Goal: Check status: Check status

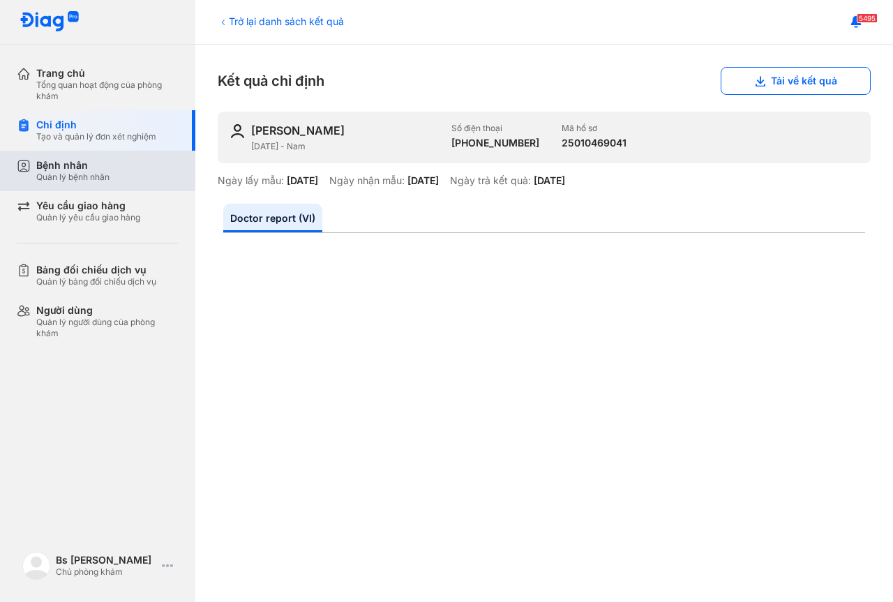
scroll to position [488, 0]
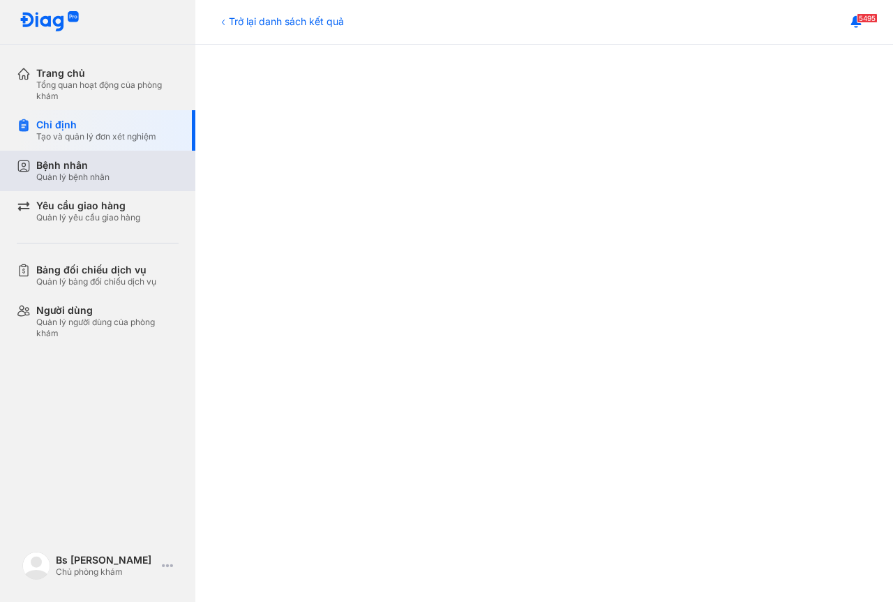
click at [91, 162] on div "Bệnh nhân" at bounding box center [72, 165] width 73 height 13
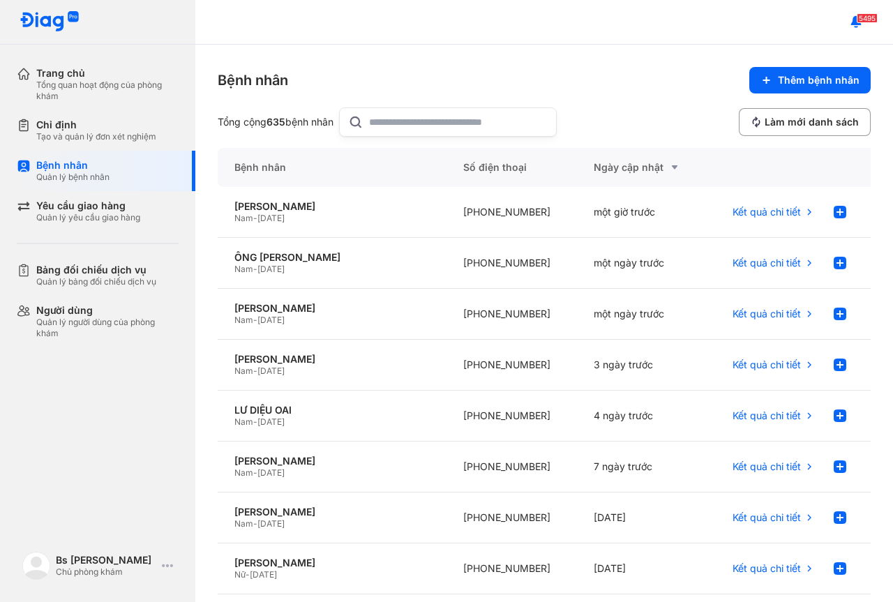
click at [408, 125] on input "text" at bounding box center [458, 122] width 179 height 28
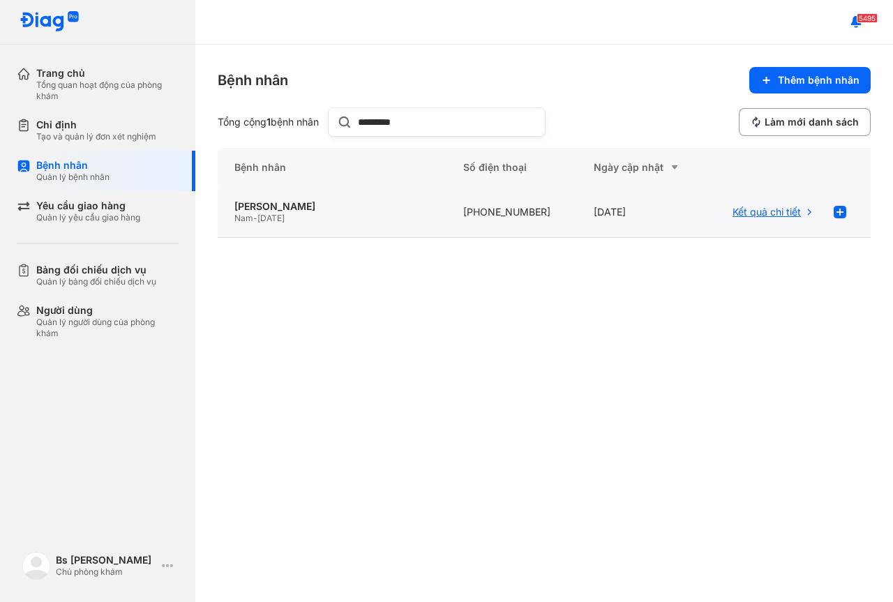
type input "*********"
click at [780, 212] on span "Kết quả chi tiết" at bounding box center [766, 212] width 68 height 13
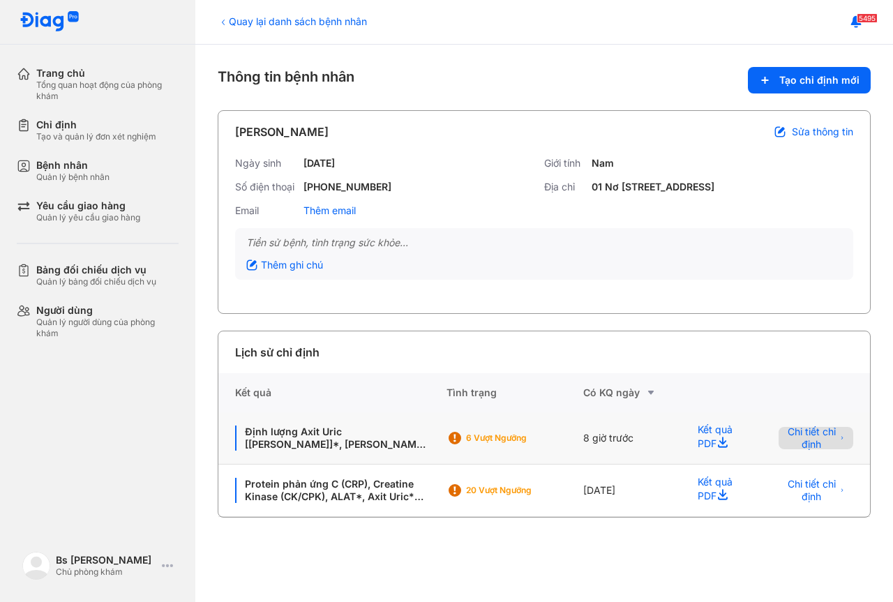
click at [808, 449] on span "Chi tiết chỉ định" at bounding box center [811, 437] width 49 height 25
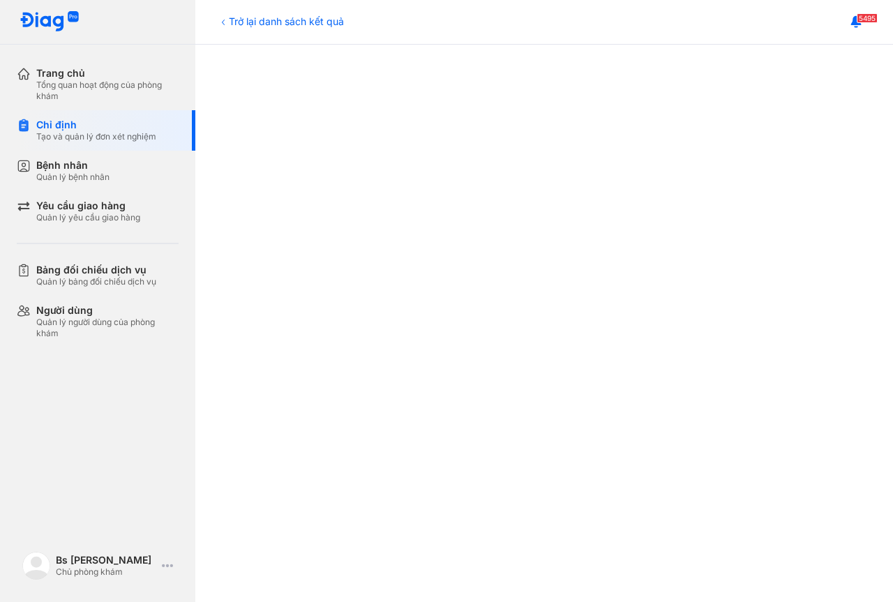
scroll to position [379, 0]
